Goal: Task Accomplishment & Management: Use online tool/utility

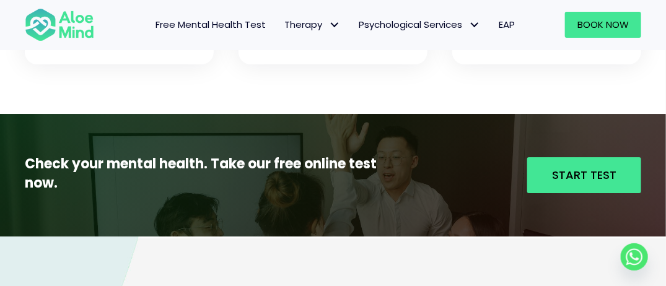
scroll to position [1302, 0]
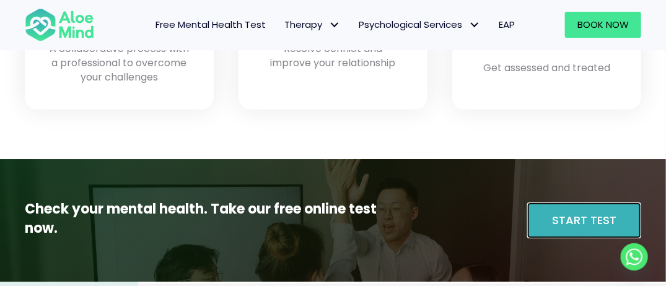
click at [552, 218] on link "Start Test" at bounding box center [584, 221] width 114 height 36
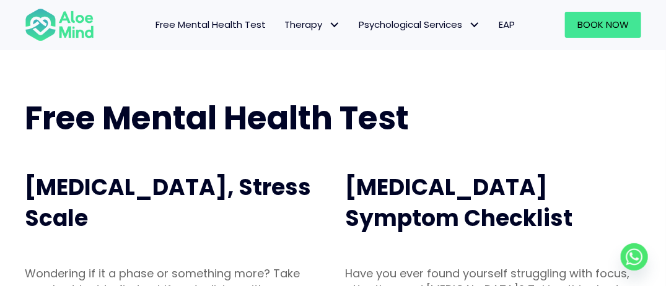
scroll to position [186, 0]
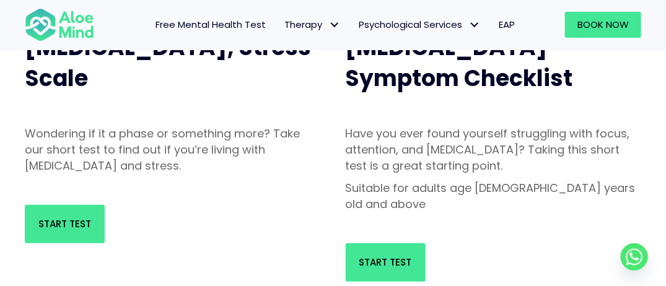
click at [397, 159] on p "Have you ever found yourself struggling with focus, attention, and impulsivity?…" at bounding box center [494, 150] width 296 height 48
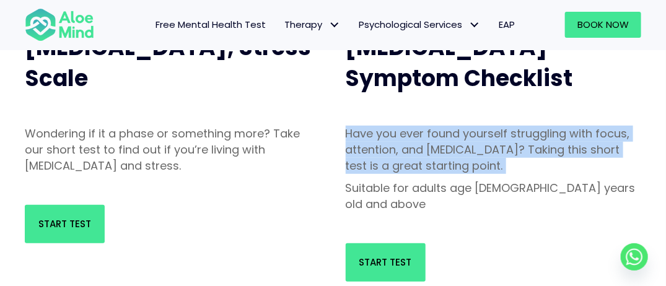
click at [397, 159] on p "Have you ever found yourself struggling with focus, attention, and impulsivity?…" at bounding box center [494, 150] width 296 height 48
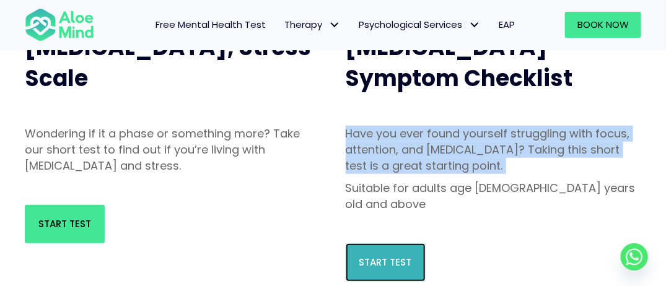
drag, startPoint x: 397, startPoint y: 159, endPoint x: 382, endPoint y: 247, distance: 89.2
click at [382, 256] on span "Start Test" at bounding box center [385, 262] width 53 height 13
